Goal: Find specific page/section: Find specific page/section

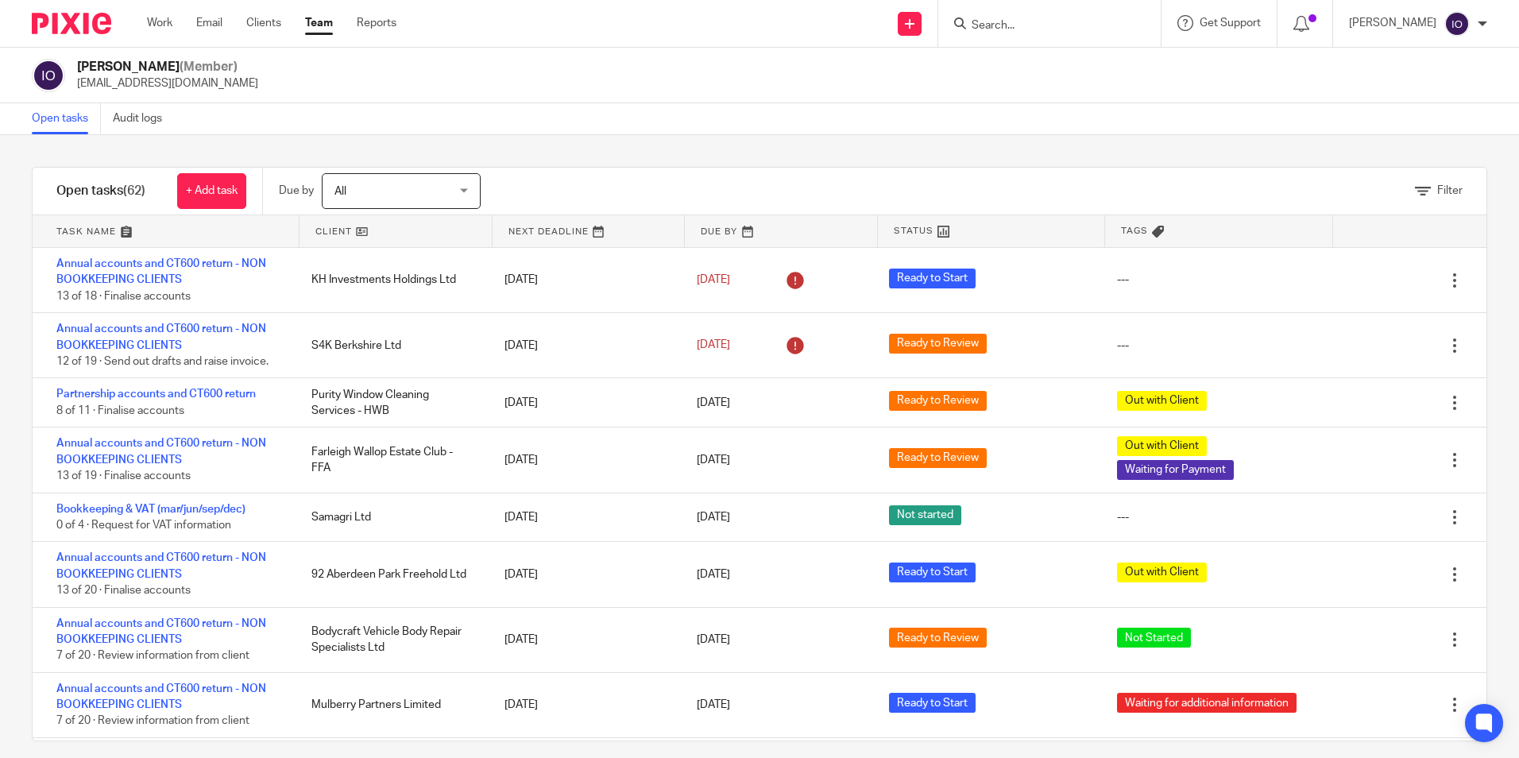
click at [1036, 23] on input "Search" at bounding box center [1041, 26] width 143 height 14
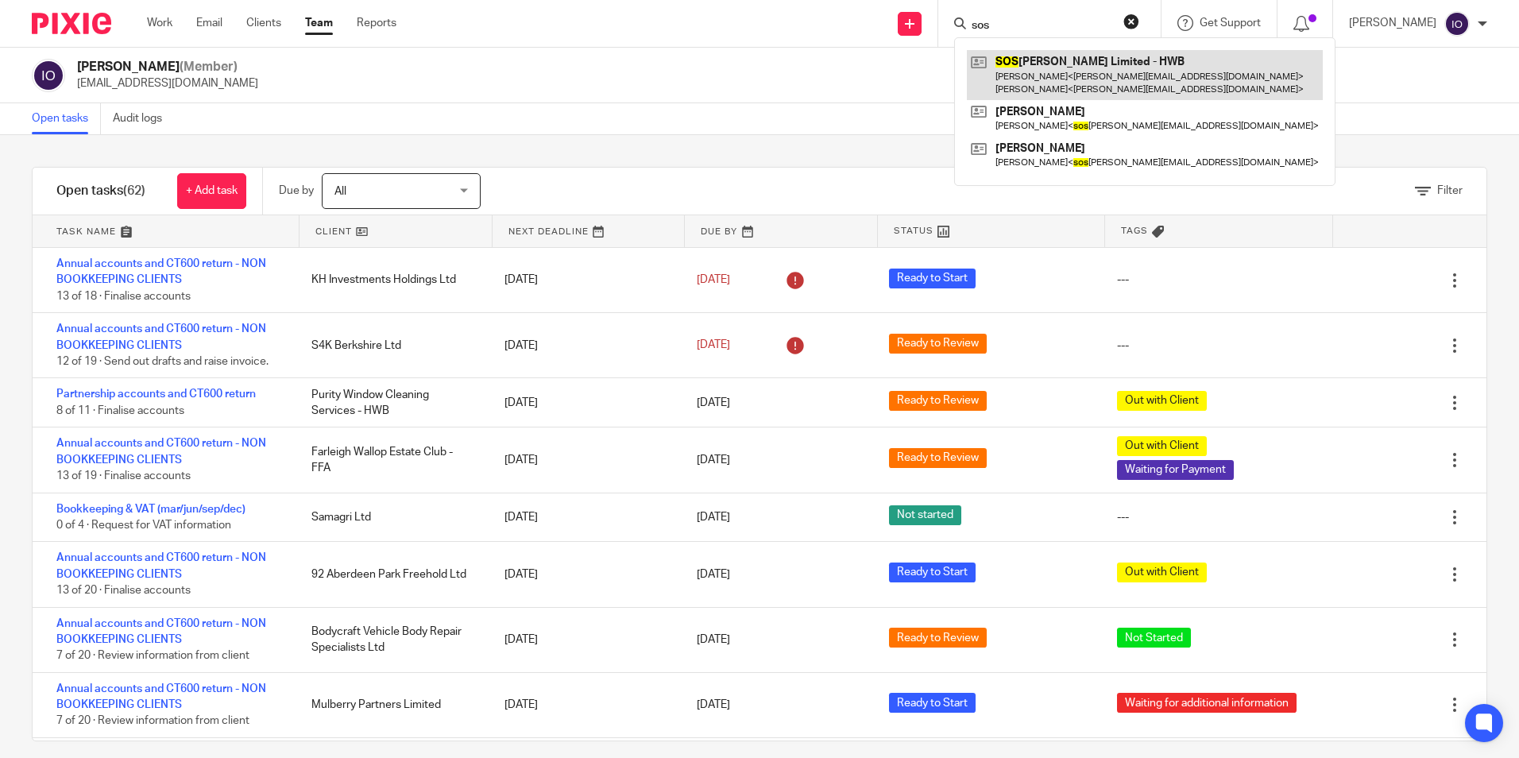
type input "sos"
click at [1100, 60] on link at bounding box center [1145, 74] width 356 height 49
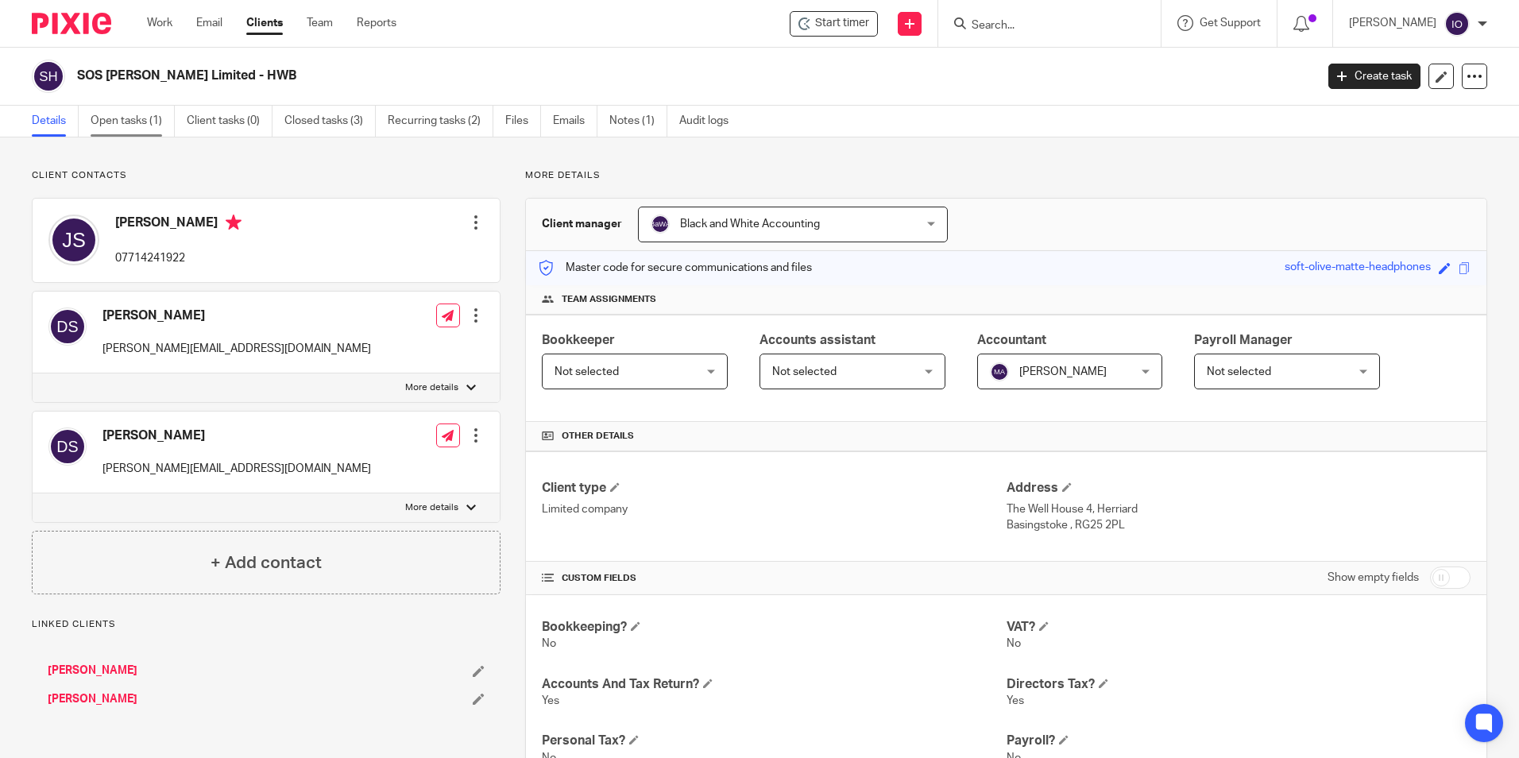
click at [135, 123] on link "Open tasks (1)" at bounding box center [133, 121] width 84 height 31
